Goal: Transaction & Acquisition: Book appointment/travel/reservation

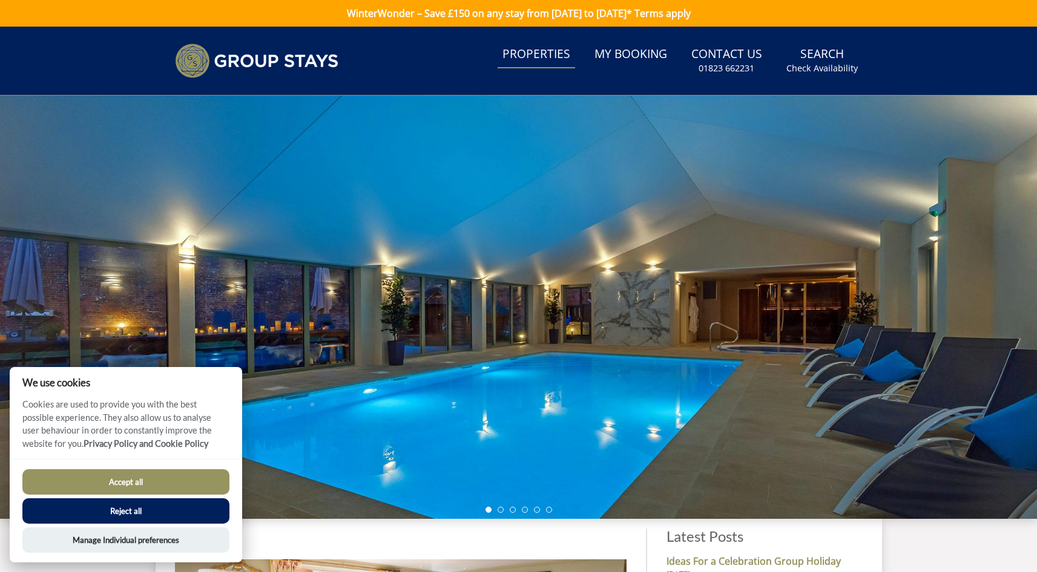
click at [549, 57] on link "Properties" at bounding box center [535, 54] width 77 height 27
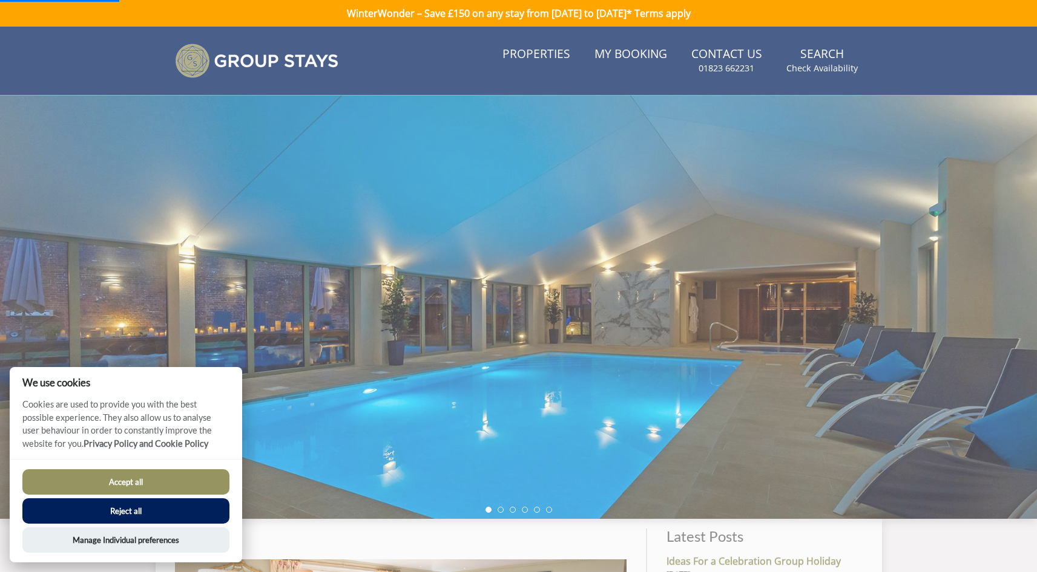
click at [158, 505] on button "Reject all" at bounding box center [125, 511] width 207 height 25
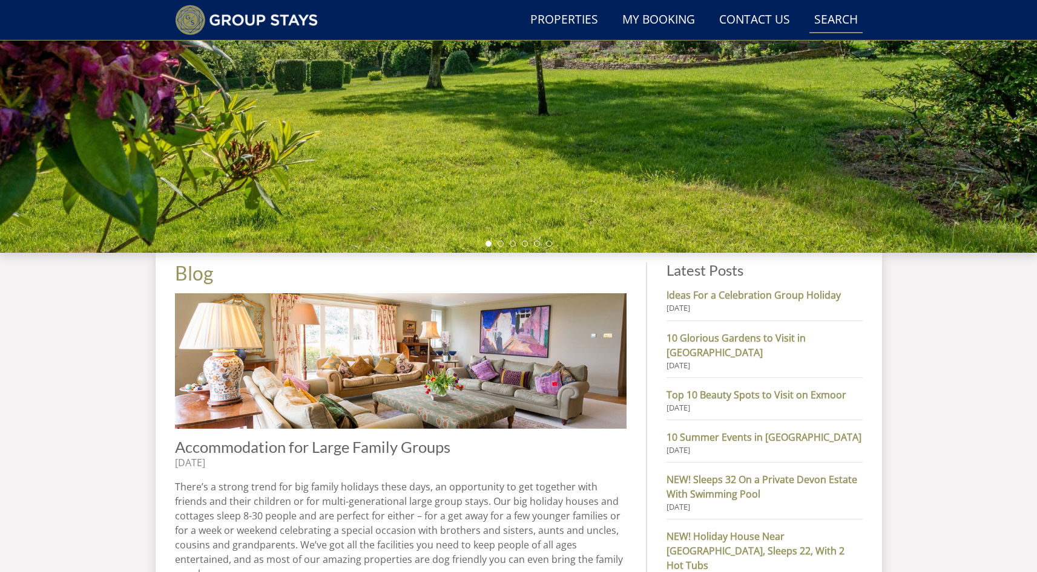
click at [829, 15] on link "Search Check Availability" at bounding box center [835, 20] width 53 height 27
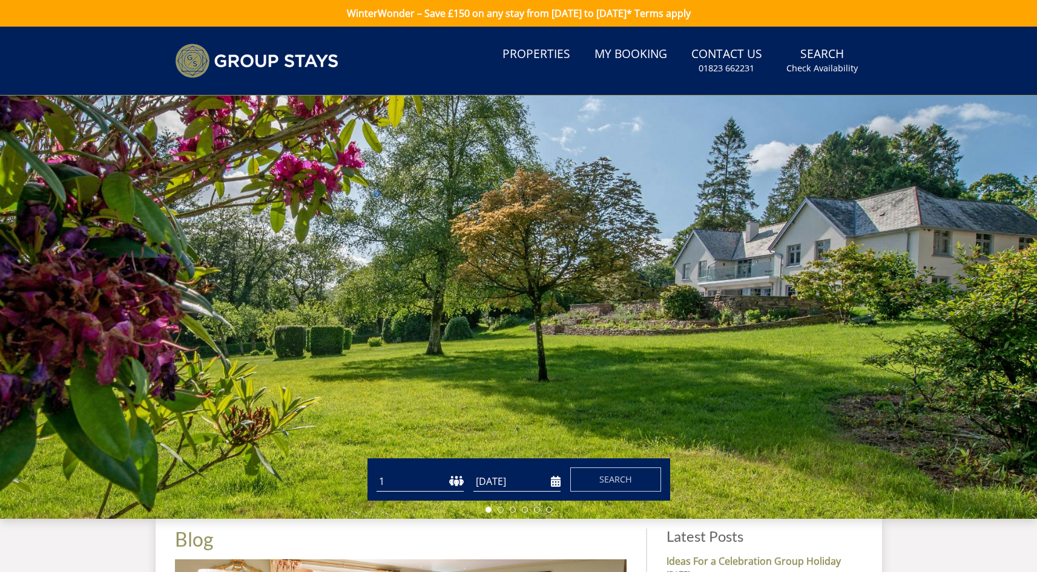
click at [451, 482] on select "1 2 3 4 5 6 7 8 9 10 11 12 13 14 15 16 17 18 19 20 21 22 23 24 25 26 27 28 29 3…" at bounding box center [419, 482] width 87 height 20
select select "10"
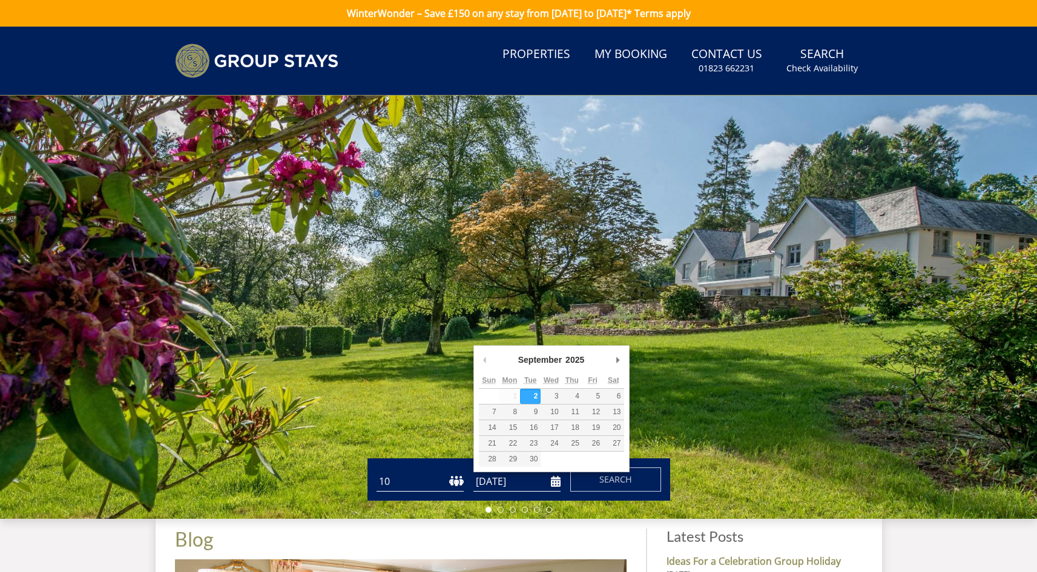
click at [557, 483] on input "[DATE]" at bounding box center [516, 482] width 87 height 20
type input "[DATE]"
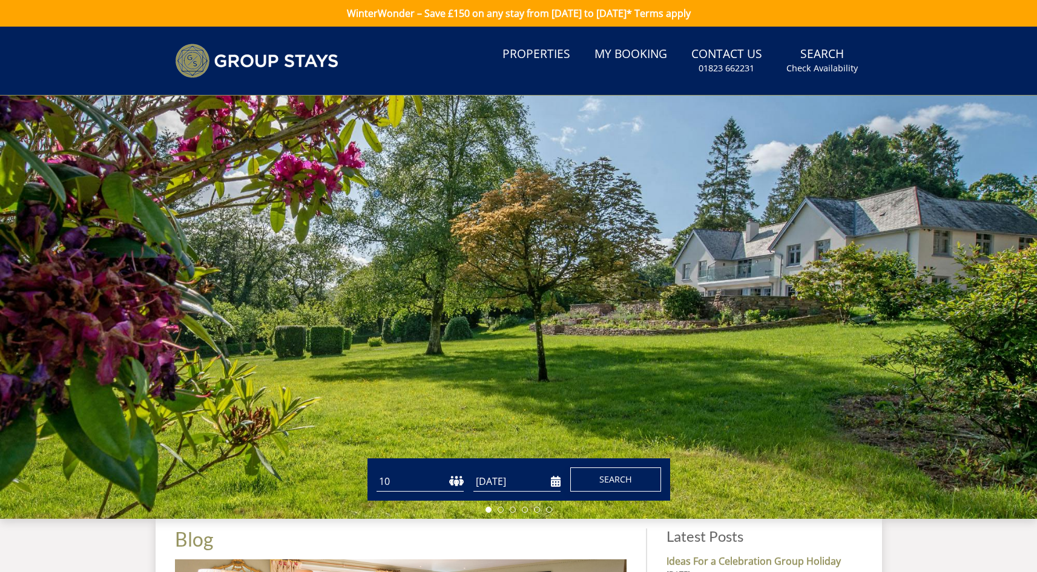
click at [609, 478] on span "Search" at bounding box center [615, 479] width 33 height 11
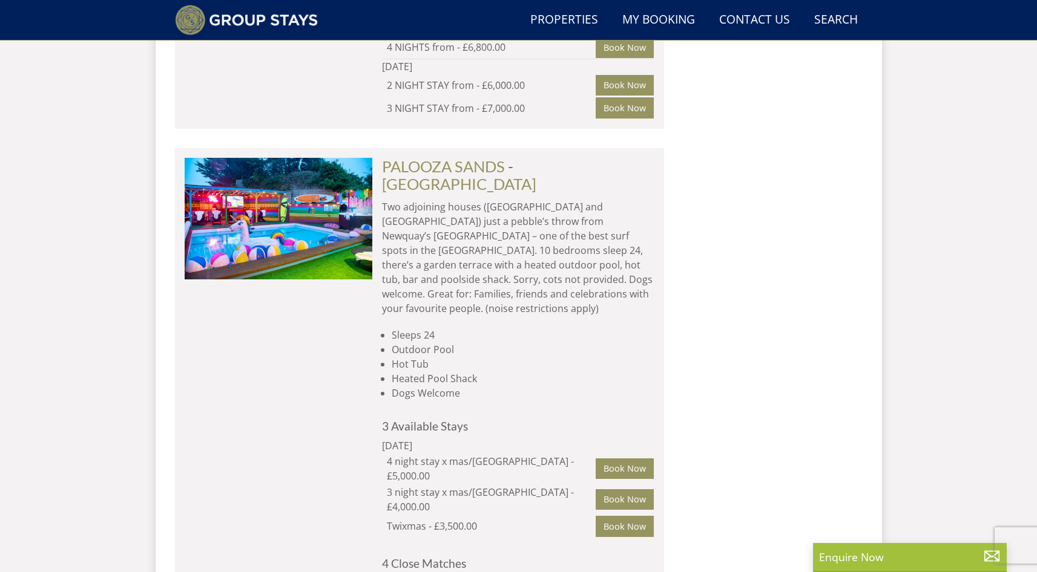
scroll to position [1511, 0]
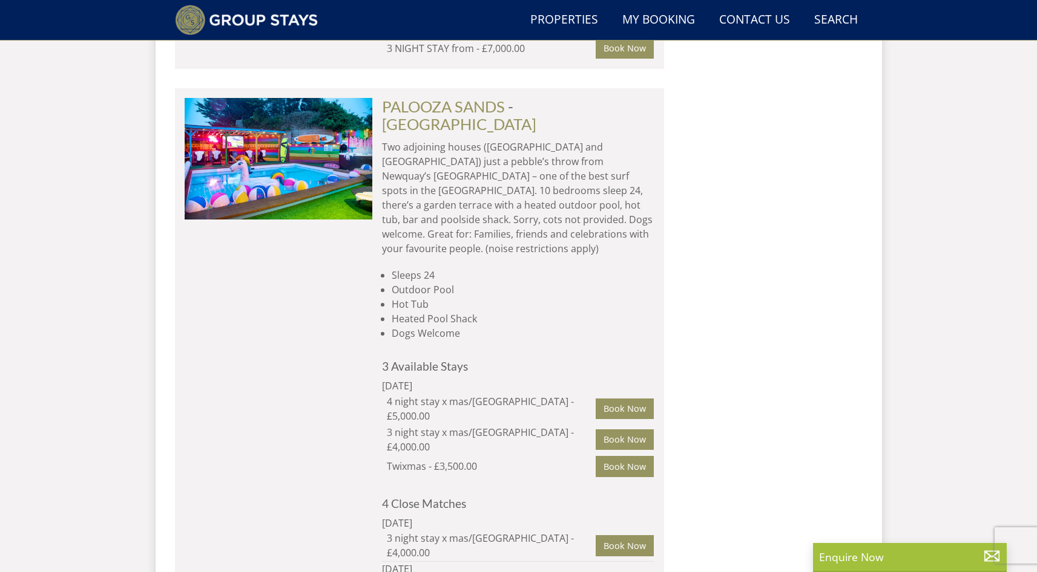
select select "10"
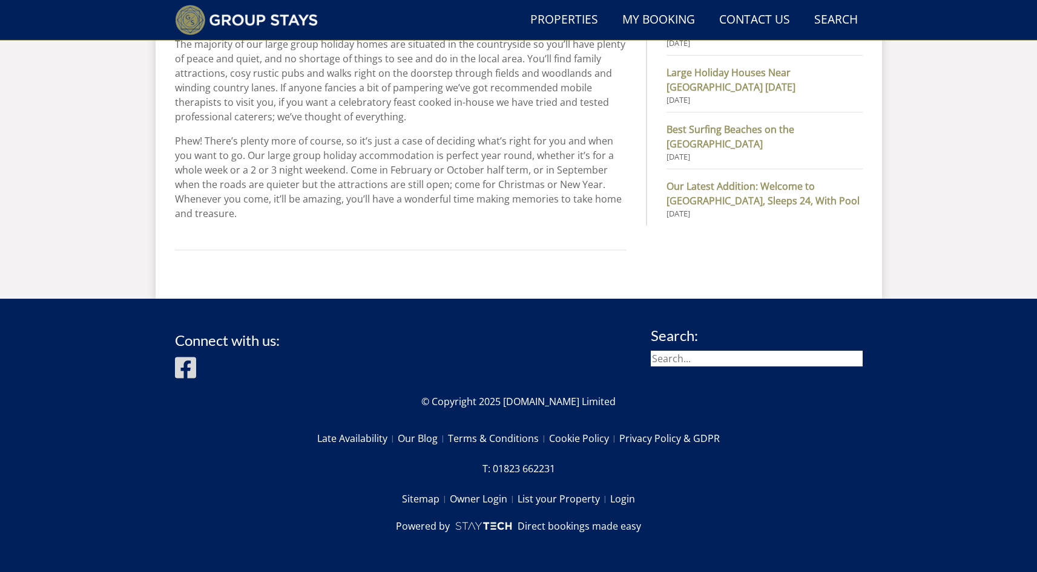
scroll to position [83, 0]
